Goal: Understand process/instructions

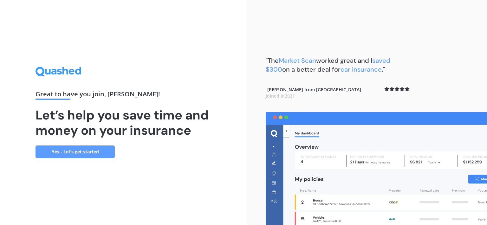
click at [94, 151] on link "Yes - Let’s get started" at bounding box center [75, 152] width 79 height 13
